Goal: Find specific page/section: Find specific page/section

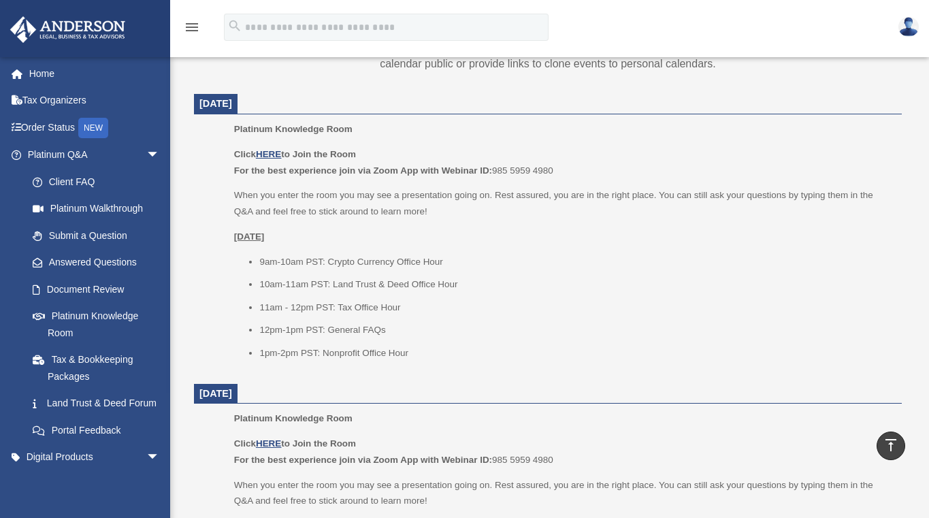
scroll to position [505, 0]
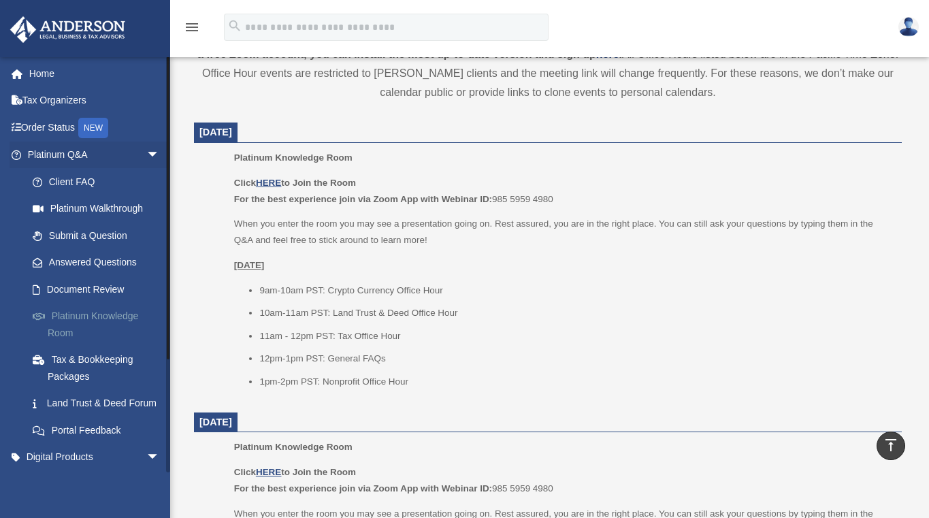
click at [73, 313] on link "Platinum Knowledge Room" at bounding box center [99, 325] width 161 height 44
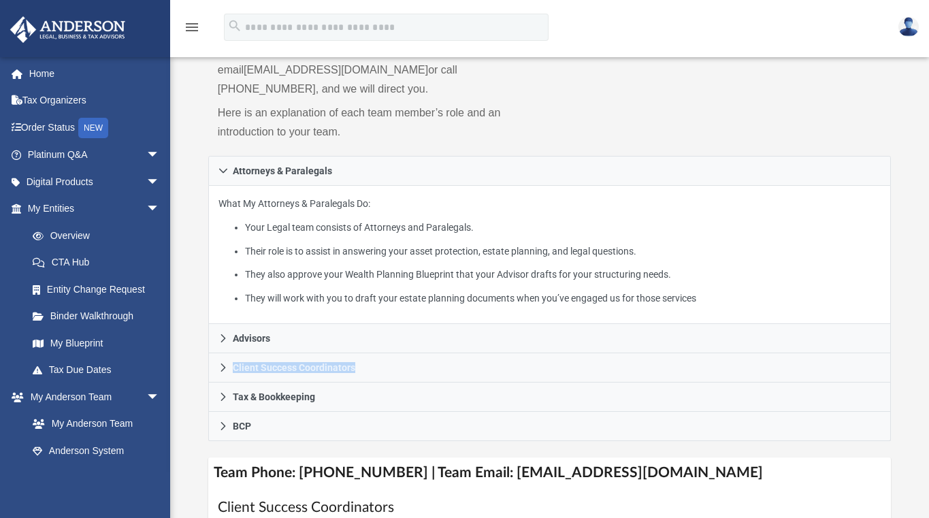
scroll to position [202, 0]
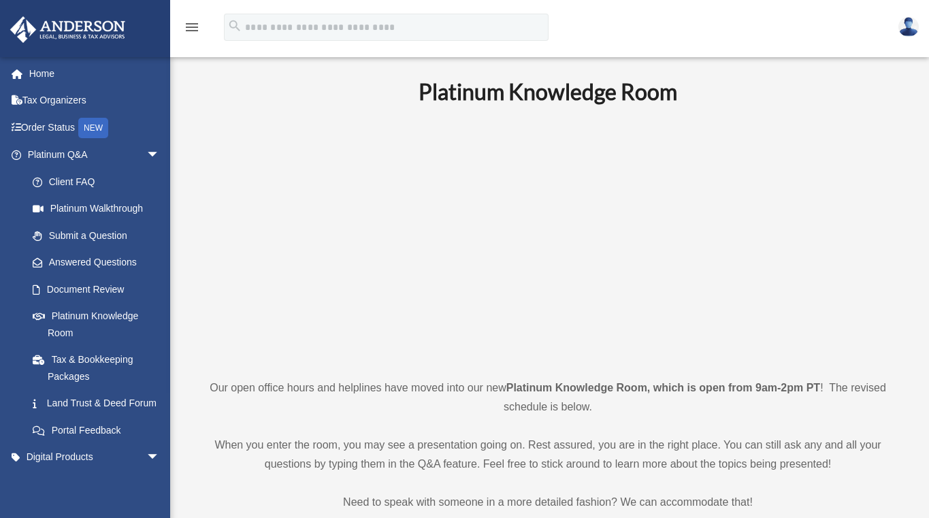
click at [192, 28] on icon "menu" at bounding box center [192, 27] width 16 height 16
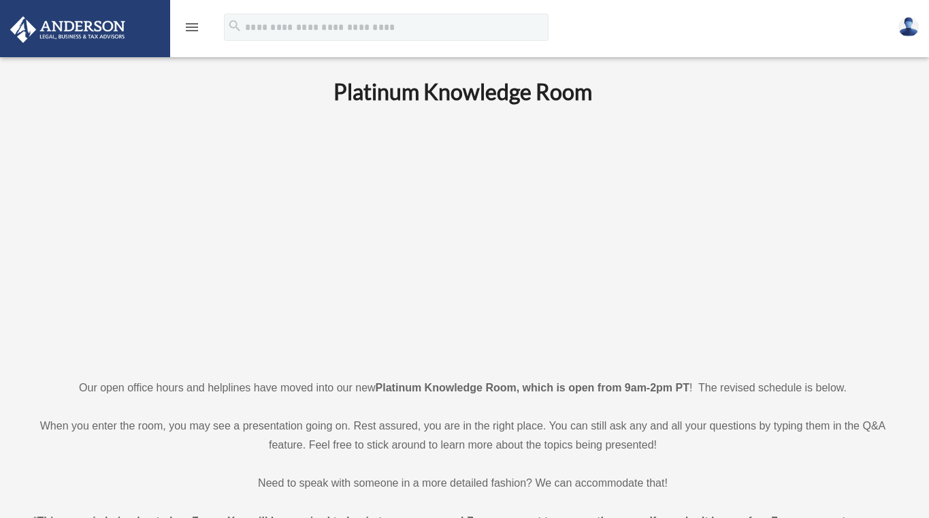
click at [192, 28] on icon "menu" at bounding box center [192, 27] width 16 height 16
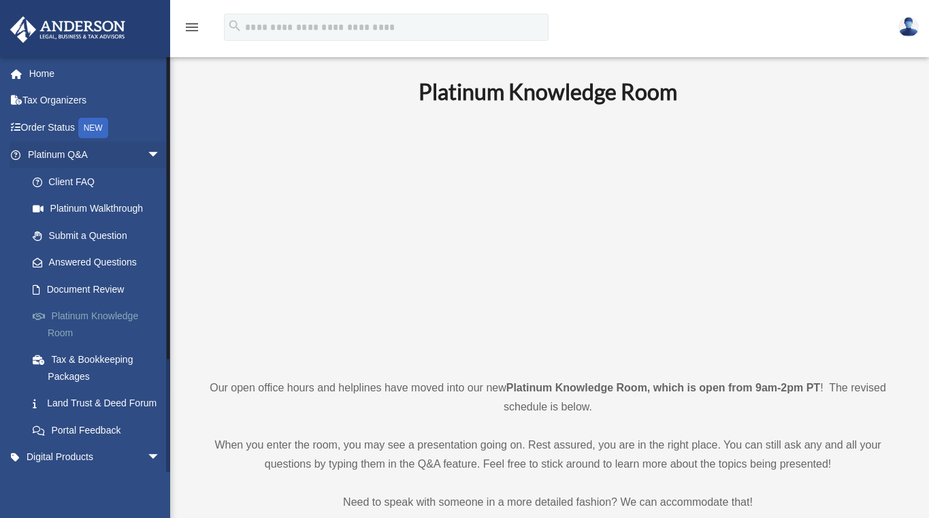
click at [96, 312] on link "Platinum Knowledge Room" at bounding box center [99, 325] width 161 height 44
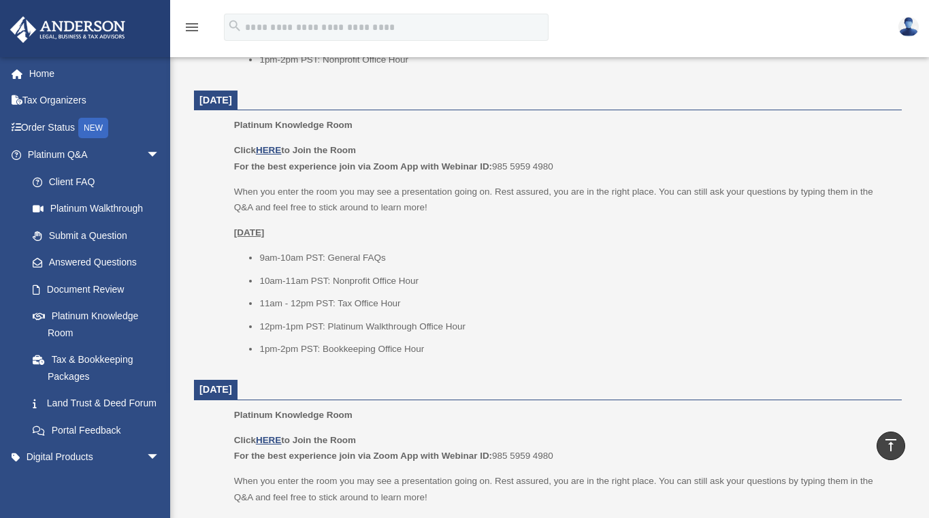
scroll to position [1115, 0]
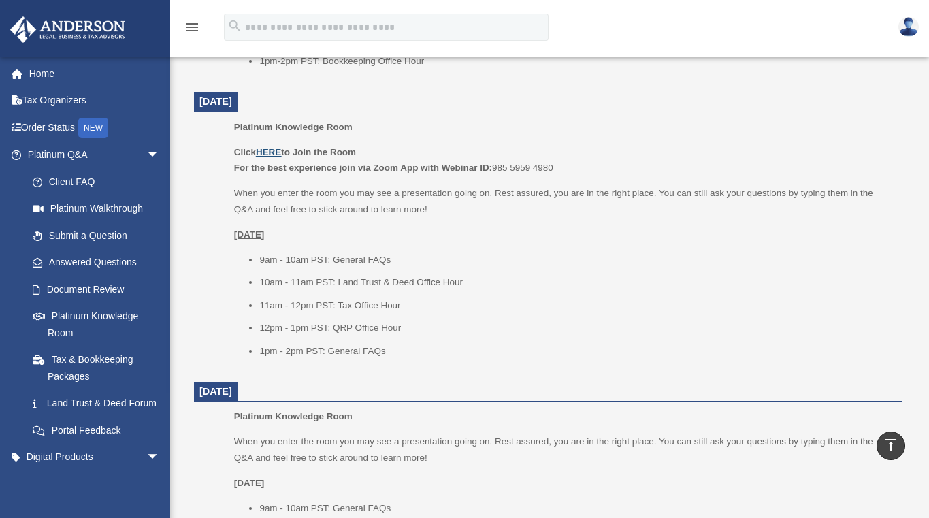
click at [272, 147] on u "HERE" at bounding box center [268, 152] width 25 height 10
